Goal: Information Seeking & Learning: Learn about a topic

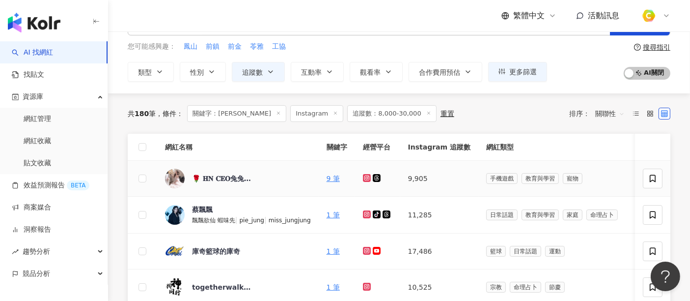
scroll to position [55, 0]
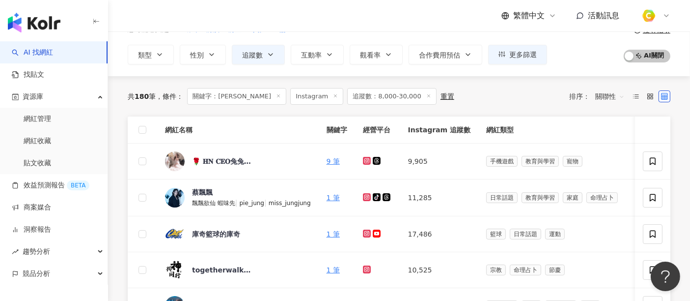
click at [614, 99] on span "關聯性" at bounding box center [610, 96] width 29 height 16
click at [604, 196] on div "關鍵字" at bounding box center [610, 199] width 25 height 11
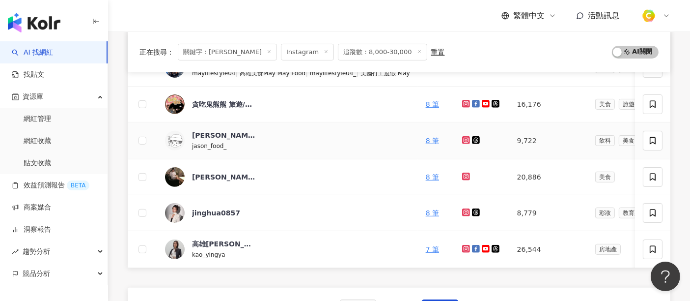
scroll to position [382, 0]
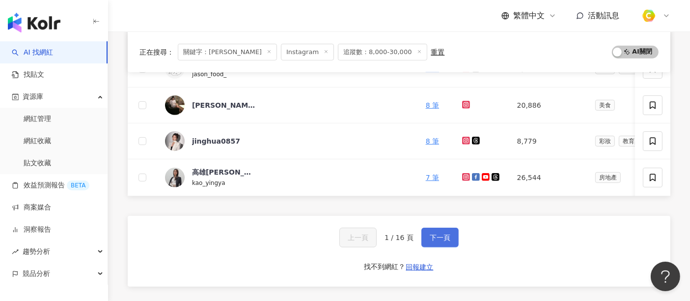
click at [438, 247] on button "下一頁" at bounding box center [440, 238] width 37 height 20
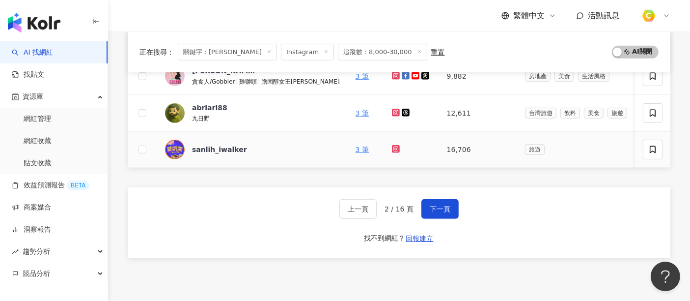
scroll to position [491, 0]
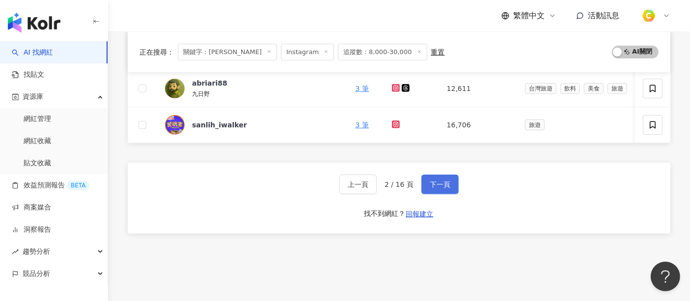
click at [449, 194] on button "下一頁" at bounding box center [440, 184] width 37 height 20
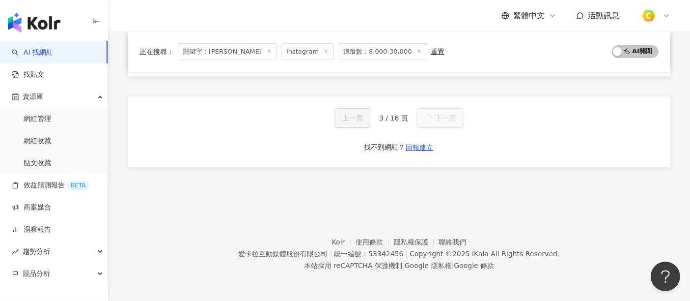
scroll to position [212, 0]
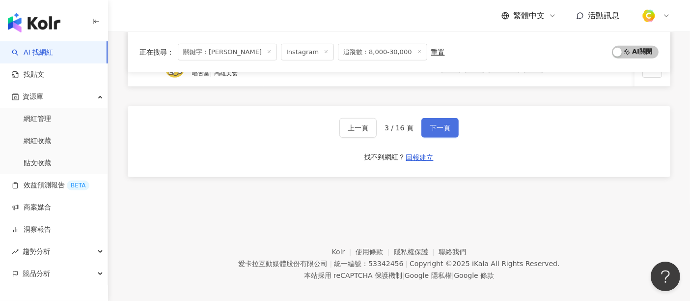
click at [422, 130] on button "下一頁" at bounding box center [440, 128] width 37 height 20
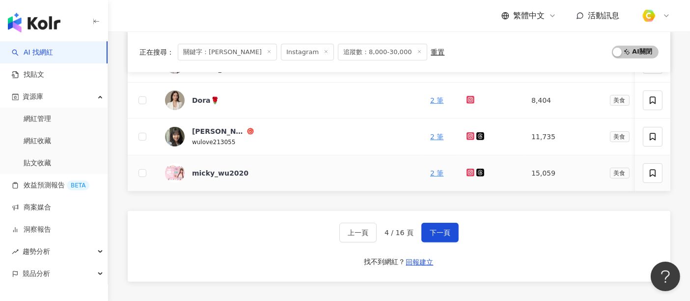
scroll to position [491, 0]
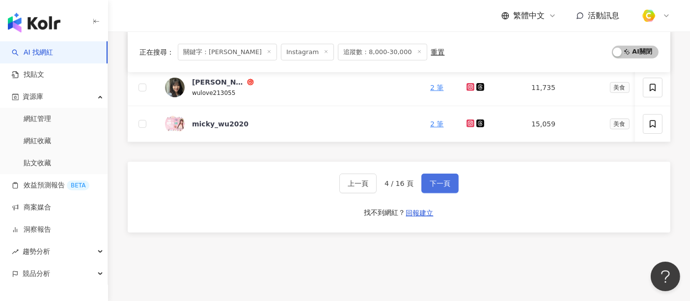
click at [437, 185] on span "下一頁" at bounding box center [440, 183] width 21 height 8
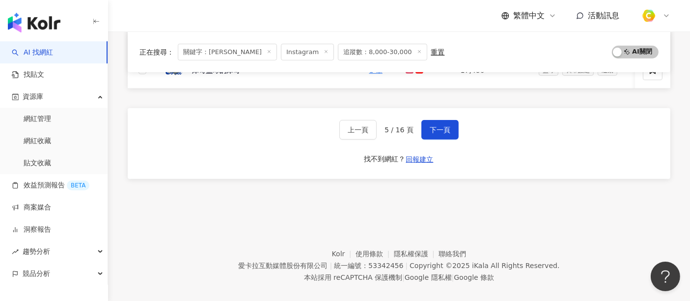
scroll to position [546, 0]
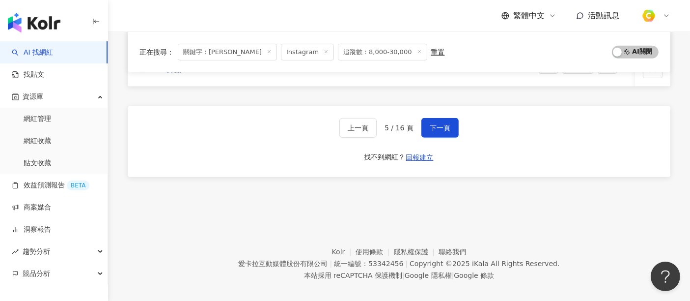
click at [448, 143] on div "上一頁 5 / 16 頁 下一頁 找不到網紅？ 回報建立" at bounding box center [399, 141] width 543 height 71
click at [429, 138] on button "下一頁" at bounding box center [440, 128] width 37 height 20
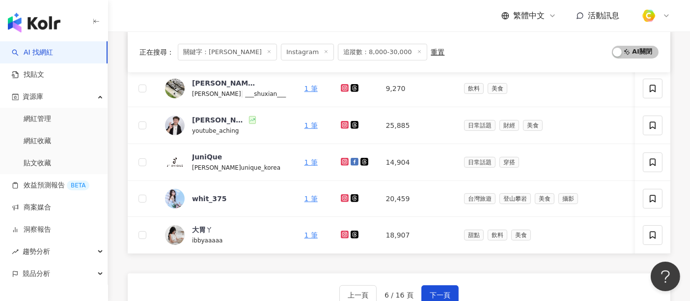
scroll to position [0, 0]
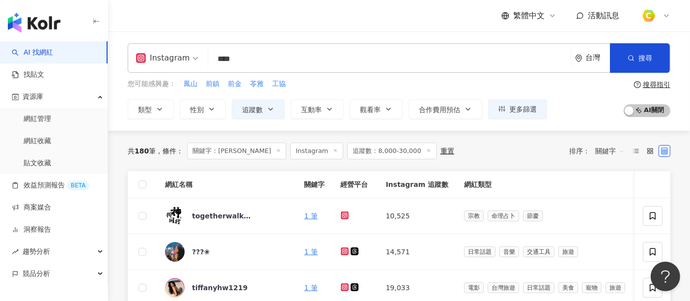
click at [261, 57] on input "****" at bounding box center [389, 59] width 355 height 19
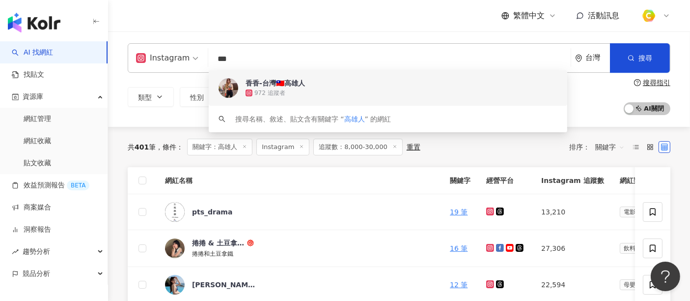
type input "***"
click at [175, 133] on div "共 401 筆 條件 ： 關鍵字：高雄人 Instagram 追蹤數：8,000-30,000 重置 排序： 關鍵字" at bounding box center [399, 147] width 543 height 40
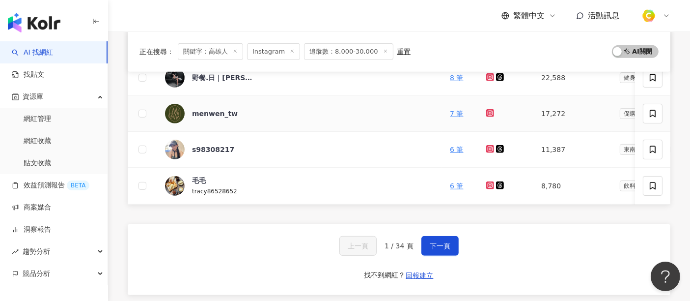
scroll to position [436, 0]
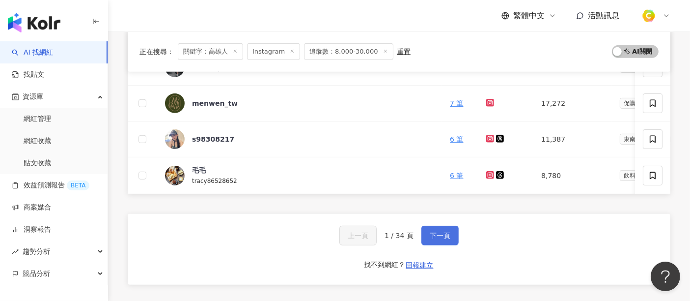
click at [434, 239] on span "下一頁" at bounding box center [440, 235] width 21 height 8
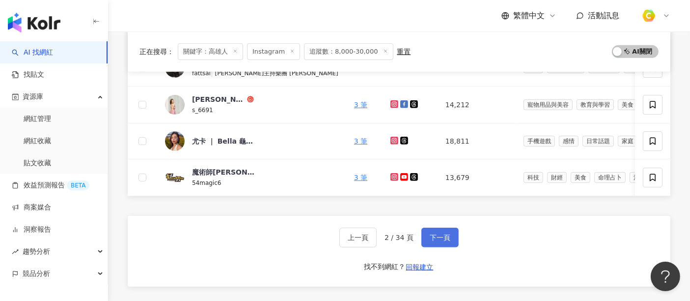
click at [449, 238] on button "下一頁" at bounding box center [440, 238] width 37 height 20
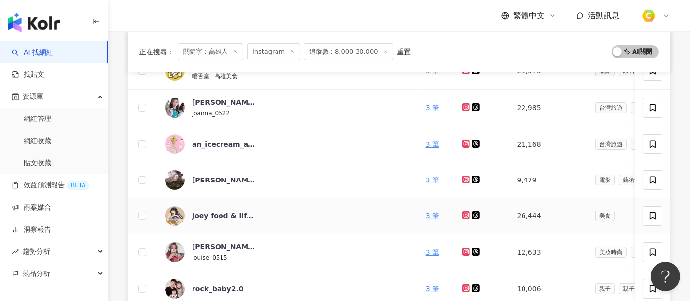
scroll to position [164, 0]
